Goal: Task Accomplishment & Management: Complete application form

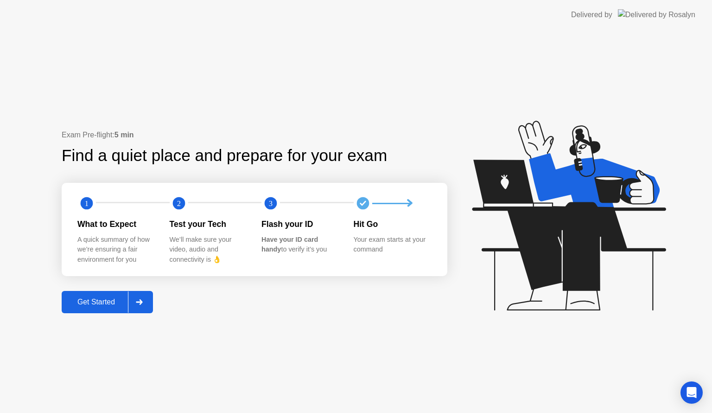
click at [132, 295] on div at bounding box center [139, 301] width 22 height 21
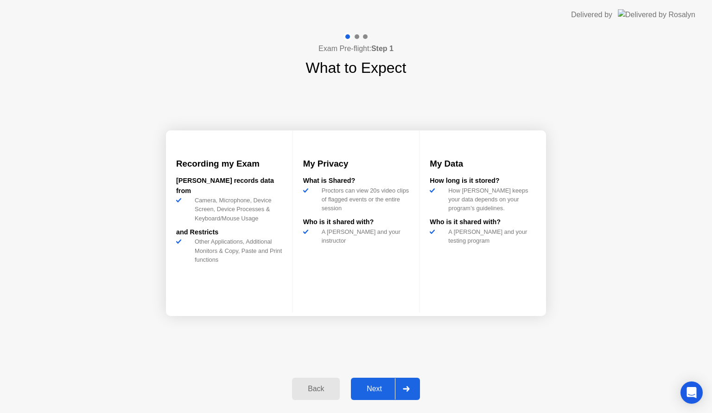
click at [404, 384] on div at bounding box center [406, 388] width 22 height 21
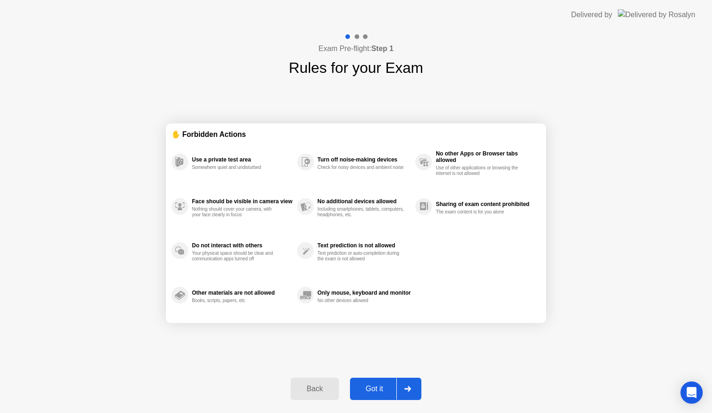
click at [408, 386] on icon at bounding box center [407, 389] width 7 height 6
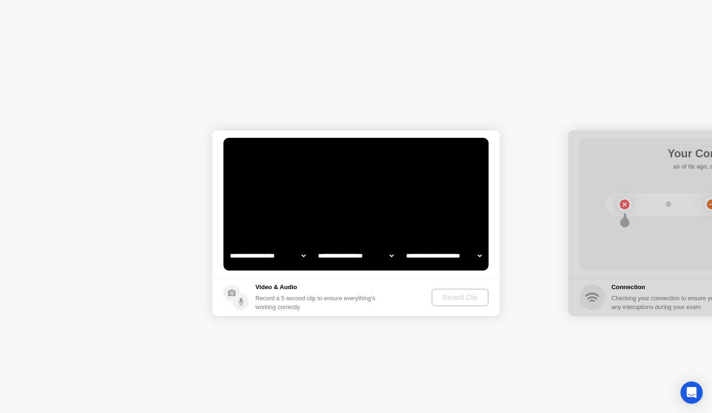
select select "**********"
select select "*******"
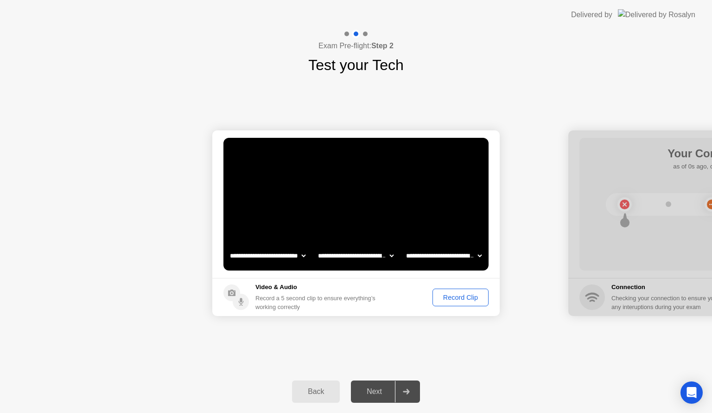
click at [452, 301] on div "Record Clip" at bounding box center [461, 296] width 50 height 7
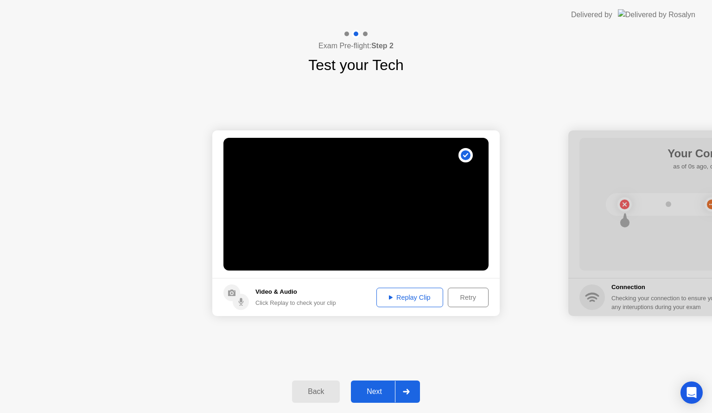
click at [410, 299] on div "Replay Clip" at bounding box center [410, 296] width 60 height 7
click at [410, 390] on icon at bounding box center [406, 392] width 7 height 6
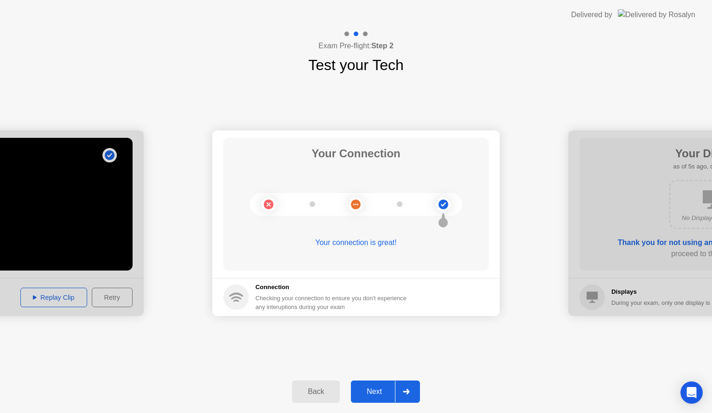
click at [409, 391] on icon at bounding box center [406, 392] width 6 height 6
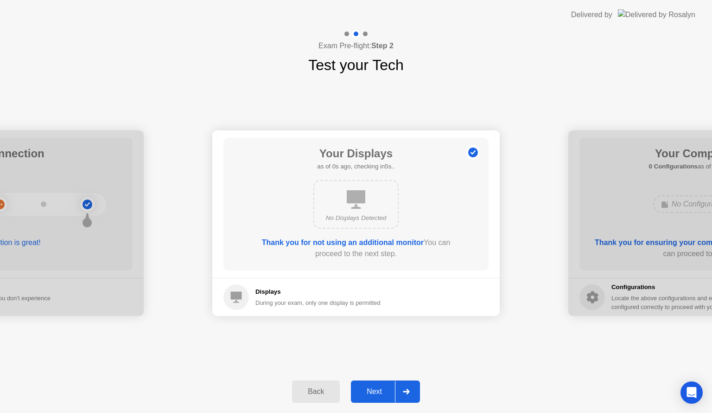
click at [409, 391] on icon at bounding box center [406, 392] width 6 height 6
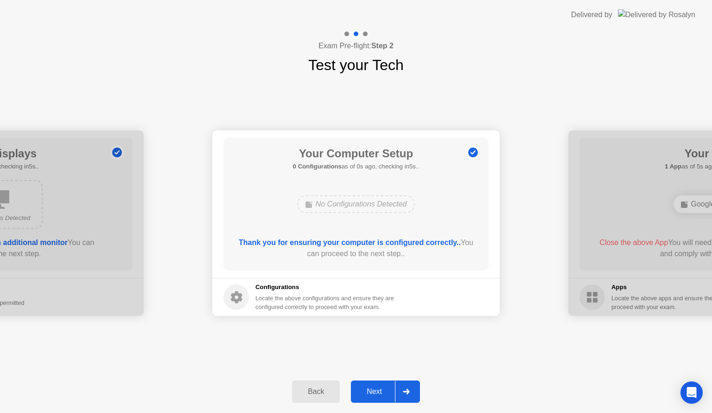
click at [409, 391] on icon at bounding box center [406, 392] width 6 height 6
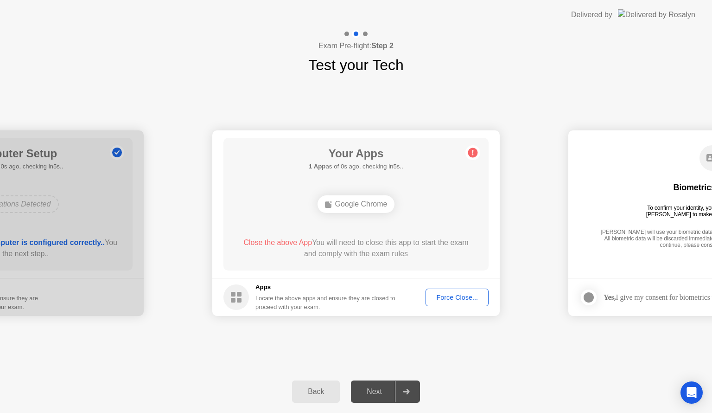
click at [449, 293] on div "Force Close..." at bounding box center [457, 296] width 57 height 7
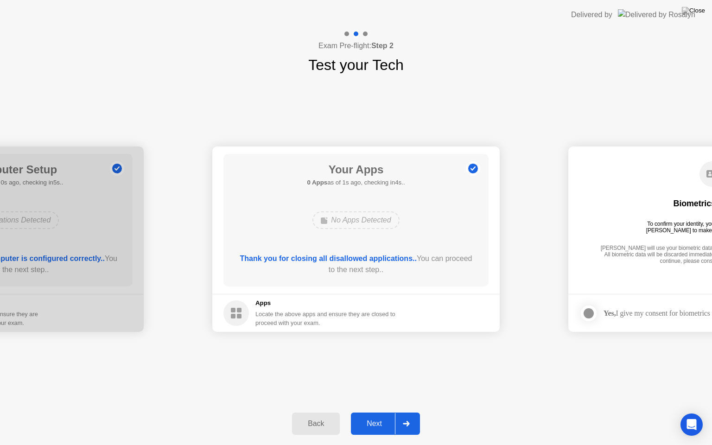
click at [413, 412] on div at bounding box center [406, 423] width 22 height 21
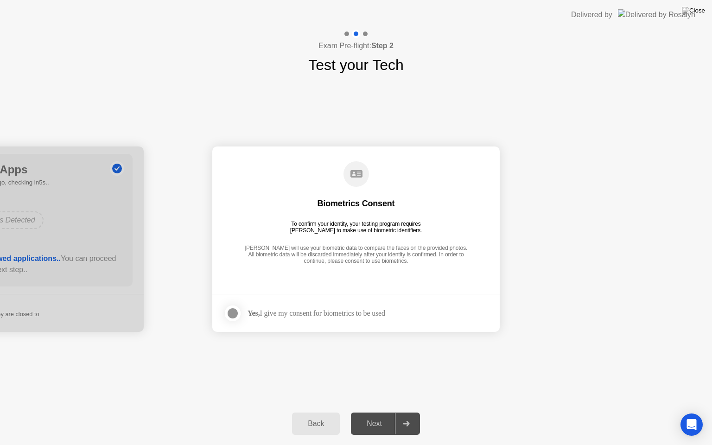
click at [413, 412] on div at bounding box center [406, 423] width 22 height 21
click at [228, 312] on div at bounding box center [232, 313] width 11 height 11
click at [412, 412] on div at bounding box center [406, 423] width 22 height 21
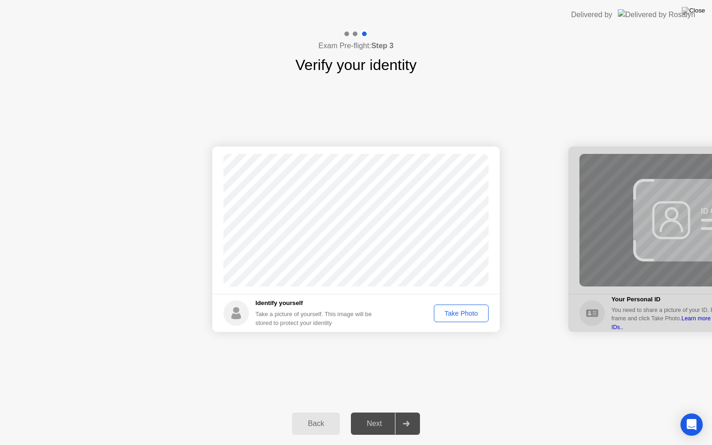
click at [452, 312] on div "Take Photo" at bounding box center [461, 313] width 48 height 7
click at [408, 412] on icon at bounding box center [406, 424] width 7 height 6
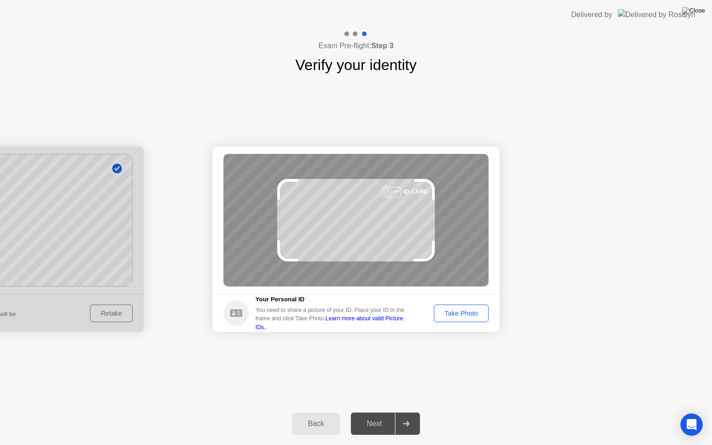
click at [459, 312] on div "Take Photo" at bounding box center [461, 313] width 48 height 7
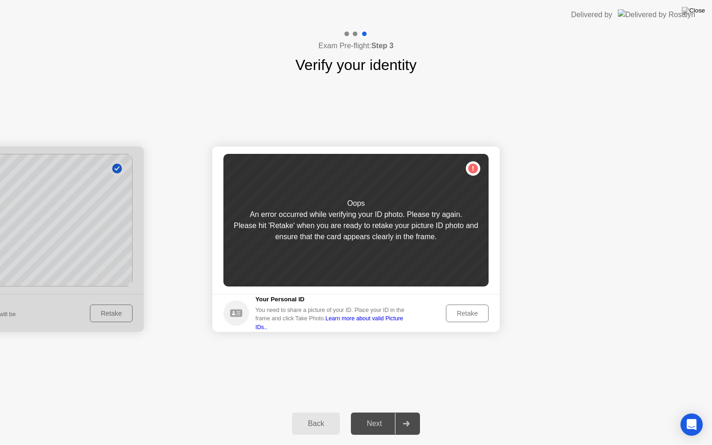
click at [464, 311] on div "Retake" at bounding box center [467, 313] width 36 height 7
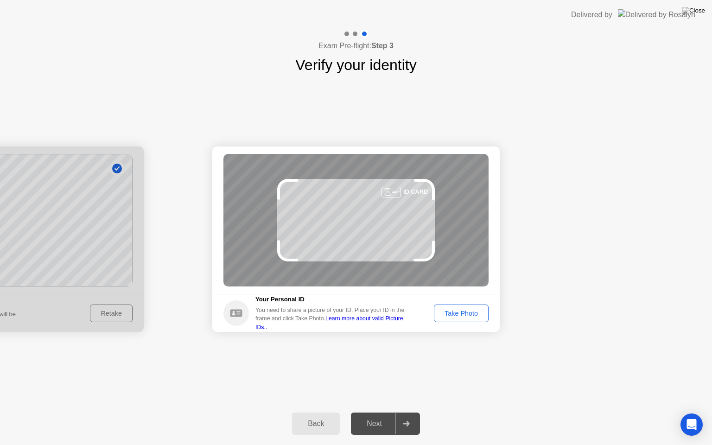
click at [464, 317] on div "Take Photo" at bounding box center [461, 313] width 48 height 7
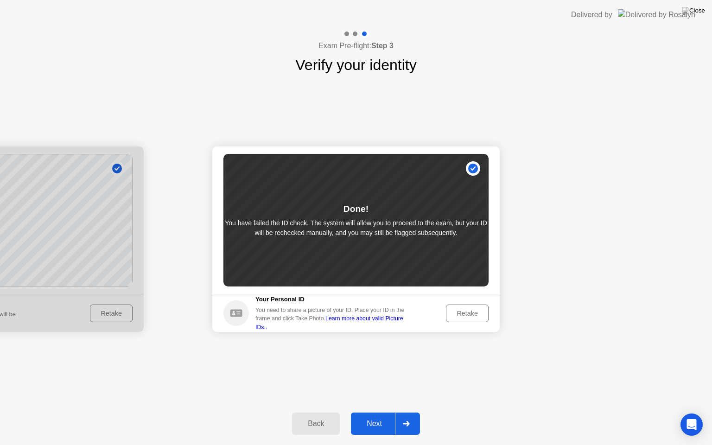
click at [410, 412] on div at bounding box center [406, 423] width 22 height 21
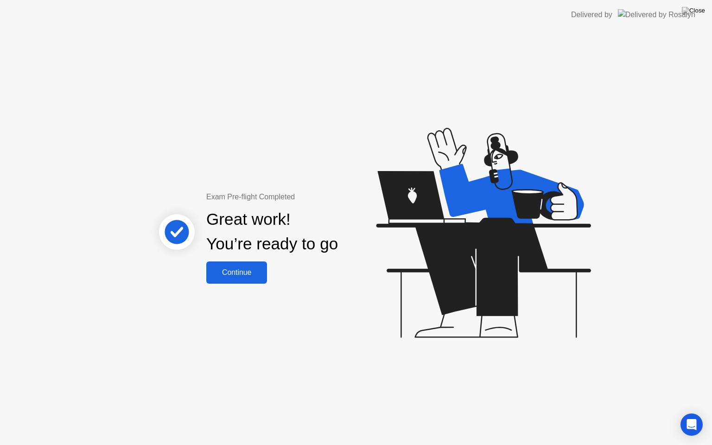
click at [250, 273] on div "Continue" at bounding box center [236, 272] width 55 height 8
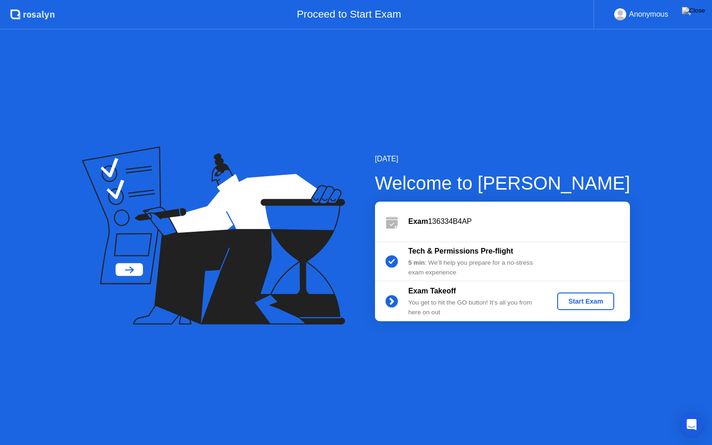
click at [595, 298] on div "Start Exam" at bounding box center [586, 301] width 50 height 7
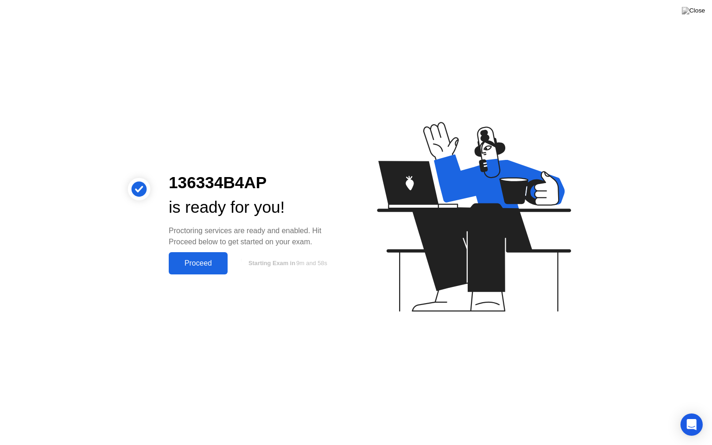
click at [195, 267] on div "Proceed" at bounding box center [198, 263] width 53 height 8
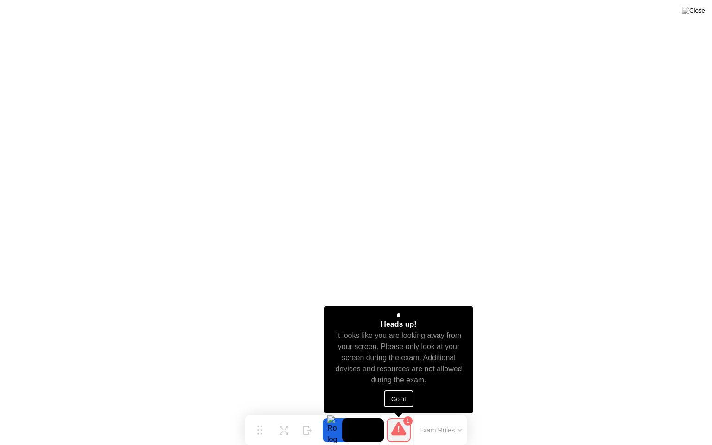
click at [399, 400] on button "Got it" at bounding box center [399, 398] width 30 height 17
